Goal: Obtain resource: Obtain resource

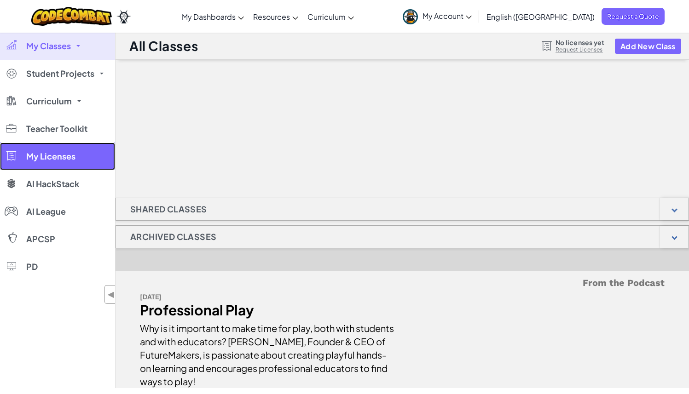
click at [70, 152] on span "My Licenses" at bounding box center [50, 156] width 49 height 8
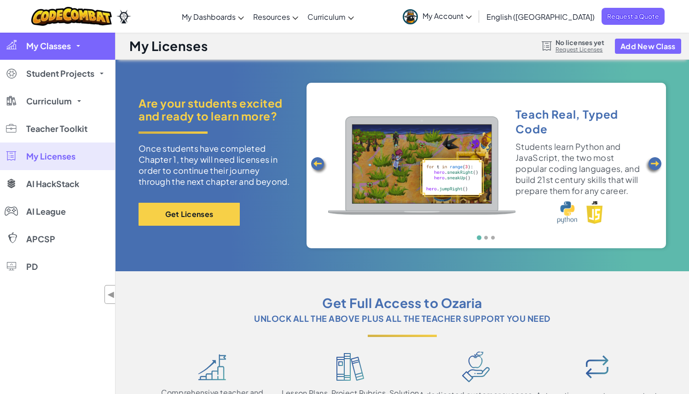
click at [52, 52] on link "My Classes" at bounding box center [57, 46] width 115 height 28
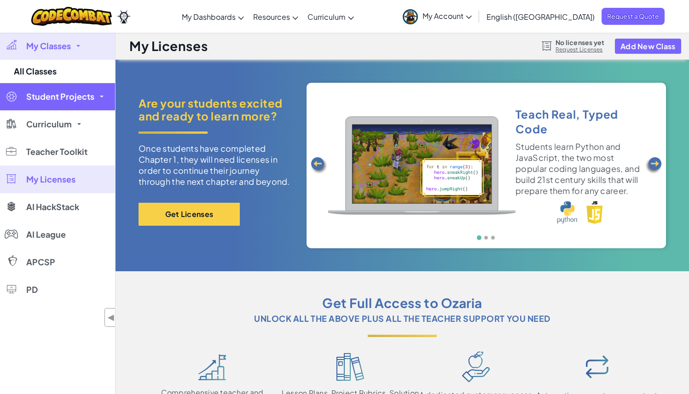
click at [66, 100] on span "Student Projects" at bounding box center [60, 96] width 68 height 8
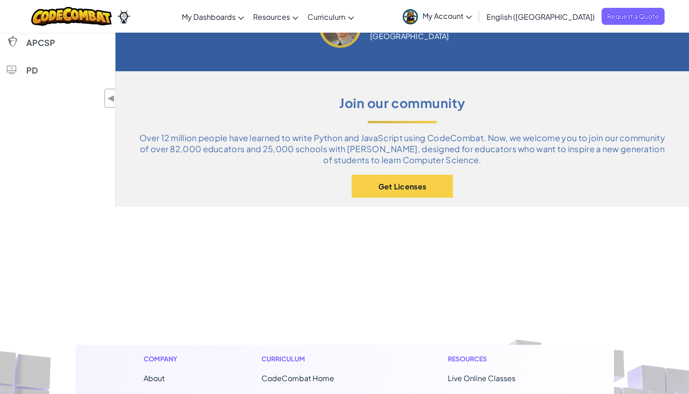
scroll to position [515, 0]
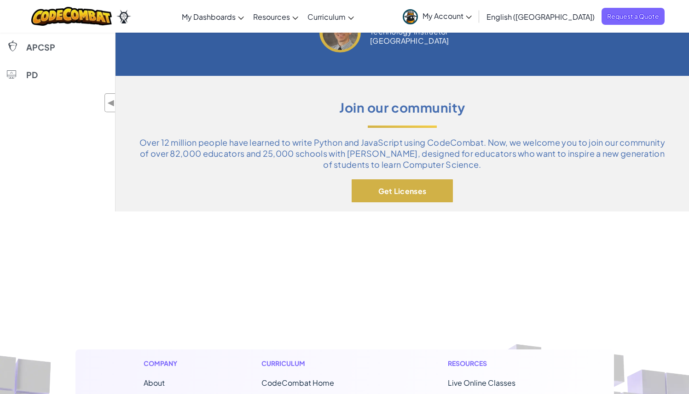
click at [370, 190] on button "Get Licenses" at bounding box center [401, 190] width 101 height 23
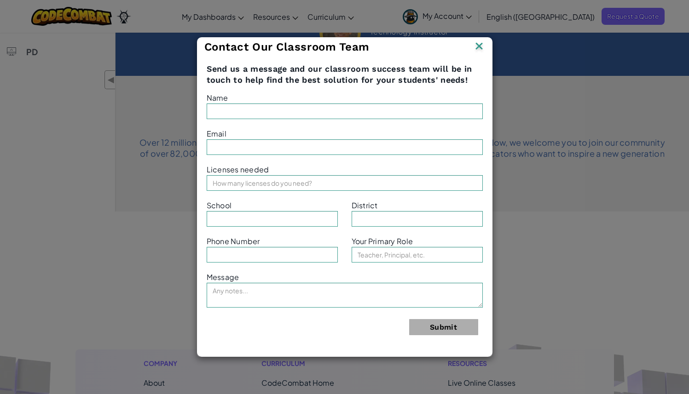
type input "[PERSON_NAME]"
type input "[EMAIL_ADDRESS][DOMAIN_NAME]"
type input "Open Path Academy LLC"
type input "[GEOGRAPHIC_DATA]"
type input "3142469112"
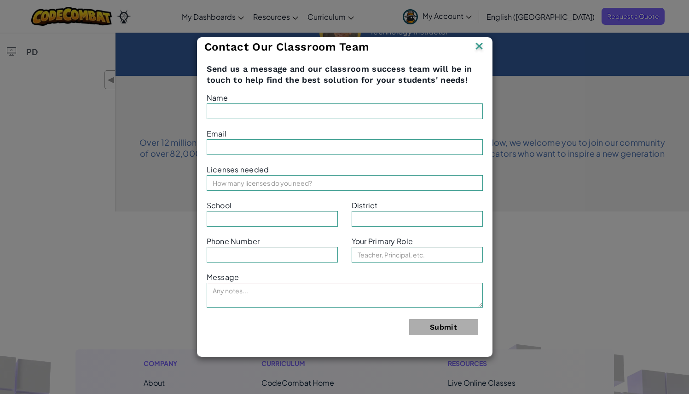
type input "Principal"
click at [477, 49] on img at bounding box center [479, 47] width 12 height 14
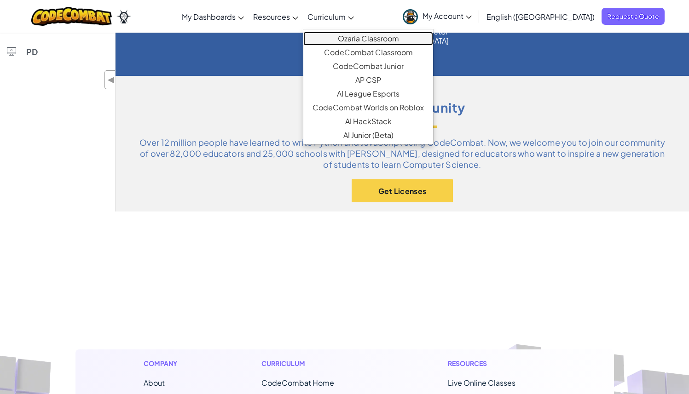
click at [385, 36] on link "Ozaria Classroom" at bounding box center [368, 39] width 130 height 14
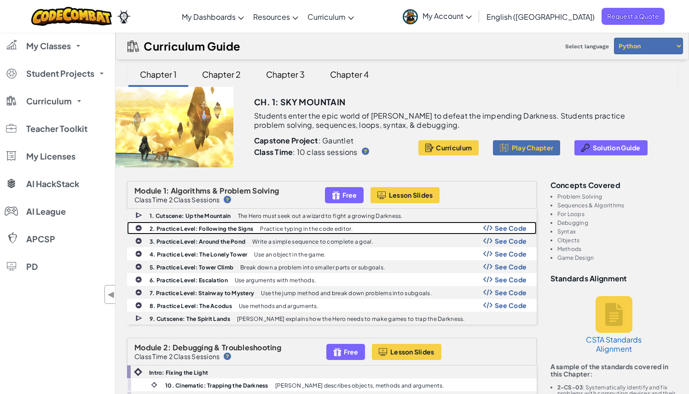
click at [194, 230] on b "2. Practice Level: Following the Signs" at bounding box center [200, 228] width 103 height 7
